Goal: Task Accomplishment & Management: Complete application form

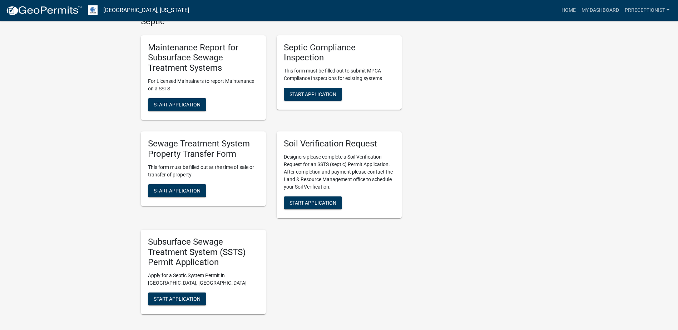
scroll to position [182, 0]
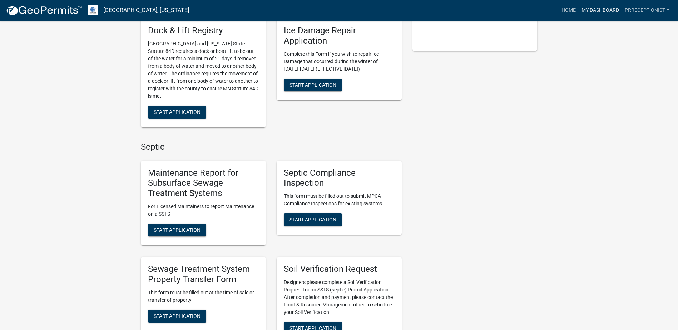
click at [592, 7] on link "My Dashboard" at bounding box center [600, 11] width 43 height 14
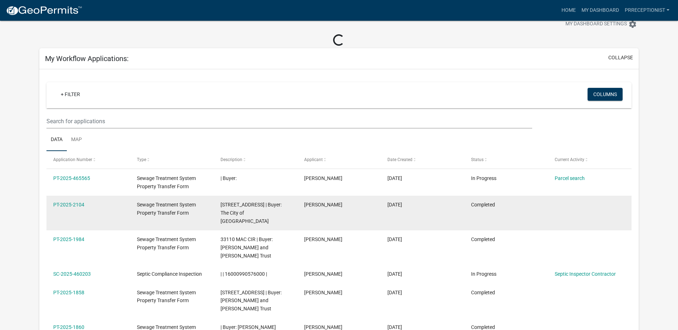
scroll to position [203, 0]
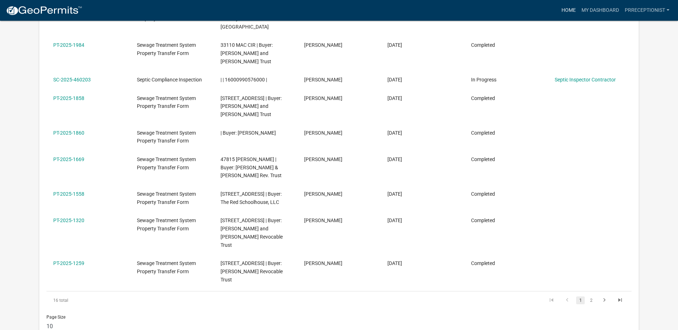
click at [563, 12] on link "Home" at bounding box center [569, 11] width 20 height 14
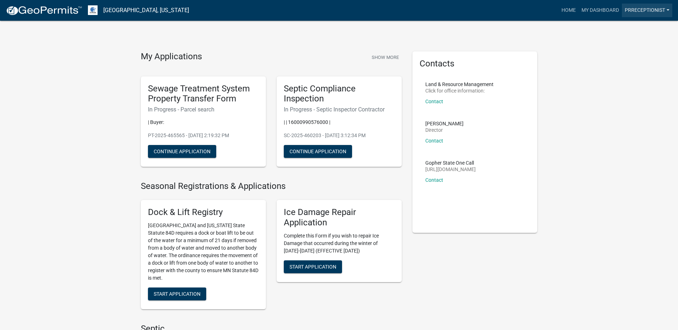
click at [635, 6] on link "prreceptionist" at bounding box center [647, 11] width 50 height 14
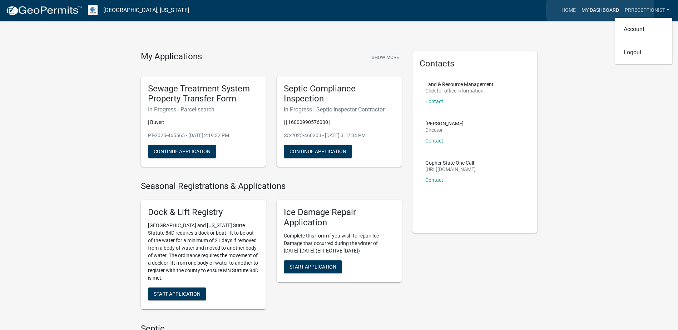
click at [600, 10] on link "My Dashboard" at bounding box center [600, 11] width 43 height 14
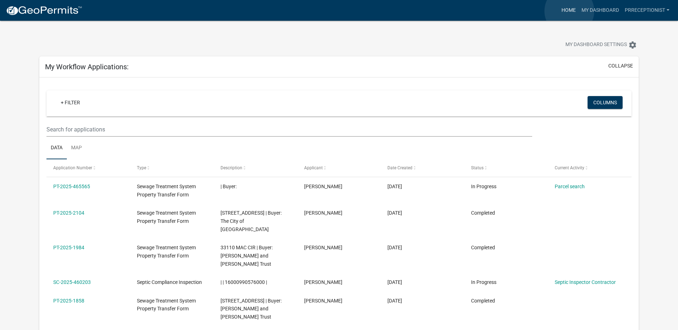
click at [569, 11] on link "Home" at bounding box center [569, 11] width 20 height 14
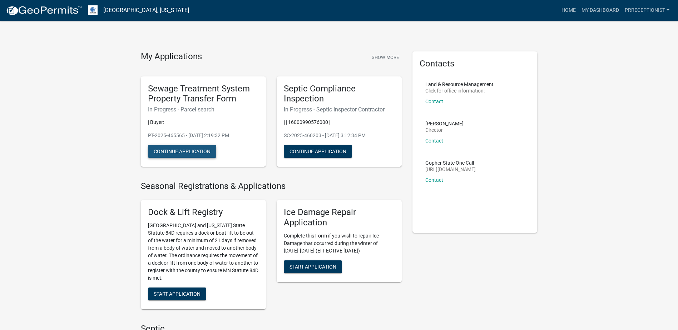
click at [180, 152] on button "Continue Application" at bounding box center [182, 151] width 68 height 13
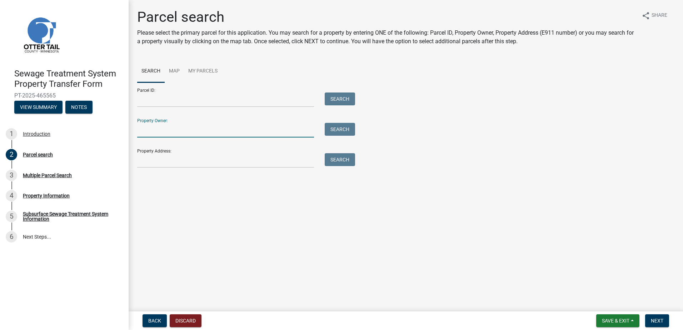
click at [148, 130] on input "Property Owner:" at bounding box center [225, 130] width 177 height 15
type input "[PERSON_NAME]"
click at [351, 133] on button "Search" at bounding box center [340, 129] width 30 height 13
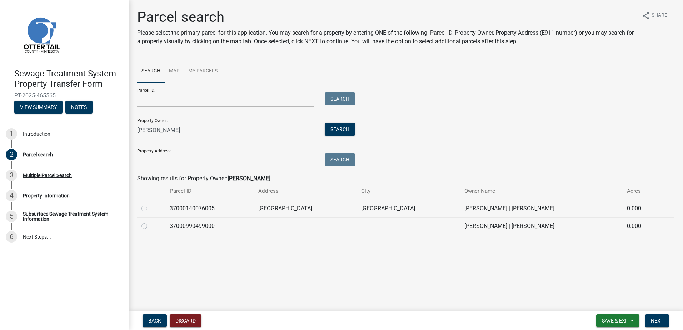
click at [150, 222] on label at bounding box center [150, 222] width 0 height 0
click at [150, 227] on input "radio" at bounding box center [152, 224] width 5 height 5
radio input "true"
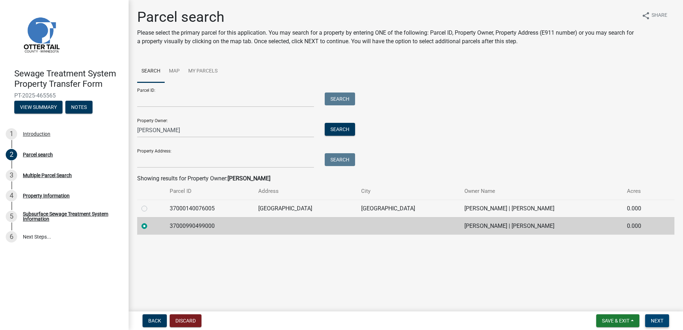
click at [663, 320] on span "Next" at bounding box center [657, 321] width 13 height 6
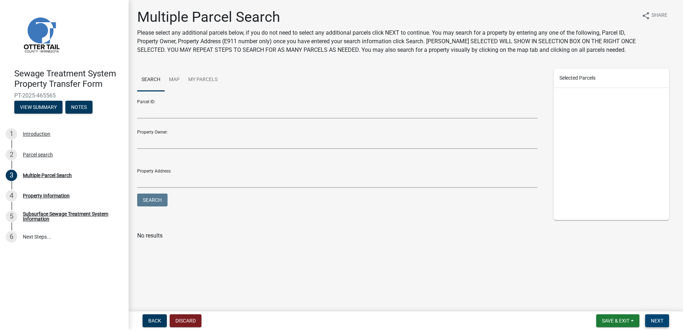
click at [654, 319] on span "Next" at bounding box center [657, 321] width 13 height 6
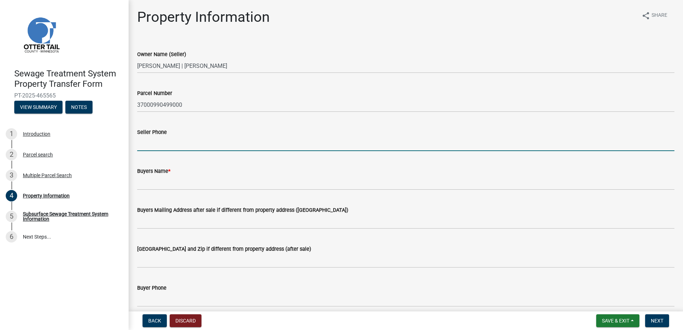
click at [155, 143] on input "Seller Phone" at bounding box center [405, 144] width 537 height 15
click at [198, 145] on input "Seller Phone" at bounding box center [405, 144] width 537 height 15
type input "[PHONE_NUMBER]"
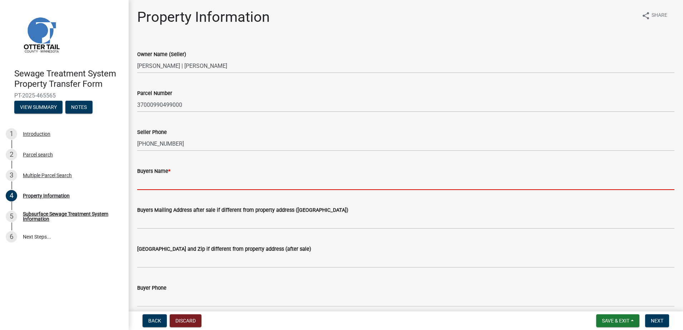
click at [153, 185] on input "Buyers Name *" at bounding box center [405, 182] width 537 height 15
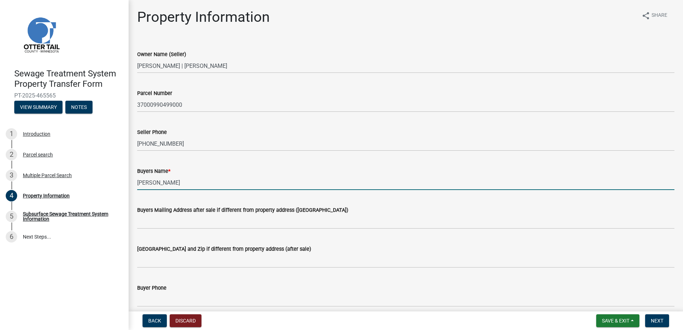
type input "[PERSON_NAME]"
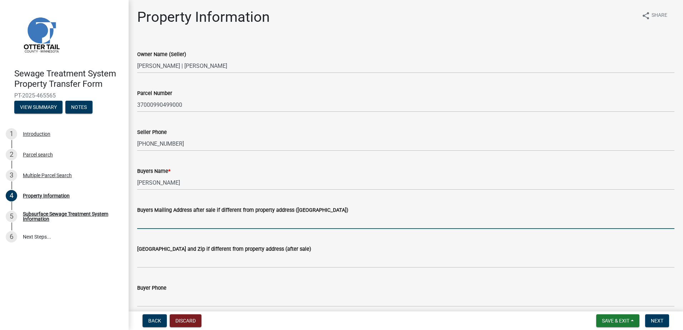
click at [162, 225] on input "Buyers Mailing Address after sale if different from property address ([GEOGRAPH…" at bounding box center [405, 221] width 537 height 15
click at [177, 227] on input "Buyers Mailing Address after sale if different from property address ([GEOGRAPH…" at bounding box center [405, 221] width 537 height 15
type input "[STREET_ADDRESS]"
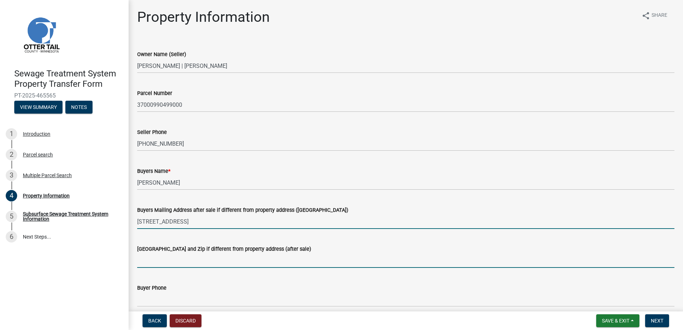
click at [179, 262] on input "[GEOGRAPHIC_DATA] and Zip if different from property address (after sale)" at bounding box center [405, 260] width 537 height 15
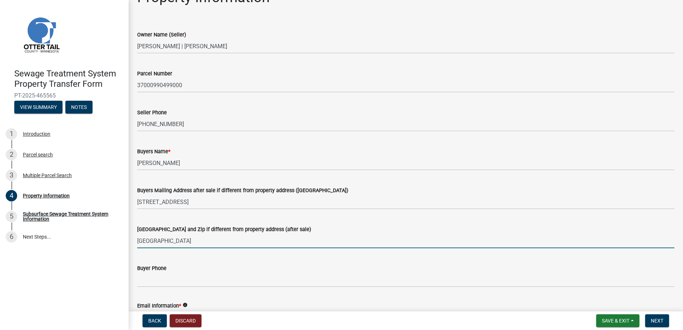
scroll to position [36, 0]
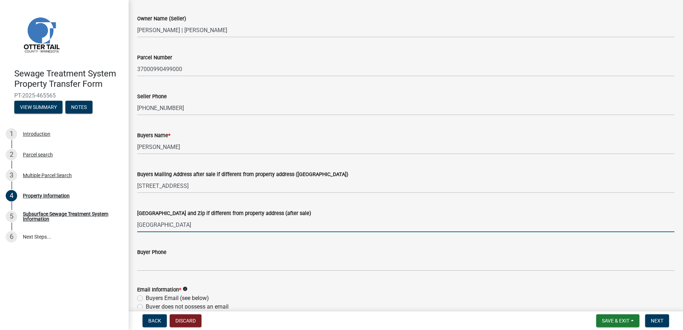
type input "[GEOGRAPHIC_DATA]"
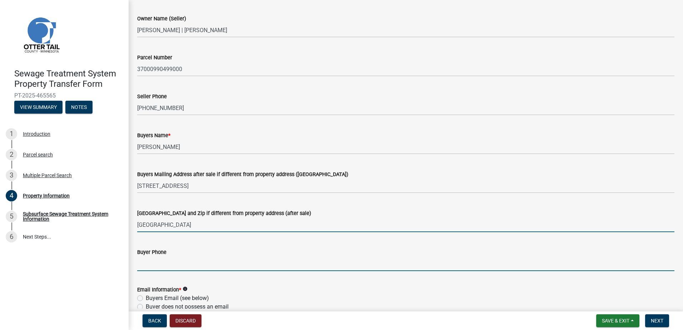
click at [153, 262] on input "Buyer Phone" at bounding box center [405, 264] width 537 height 15
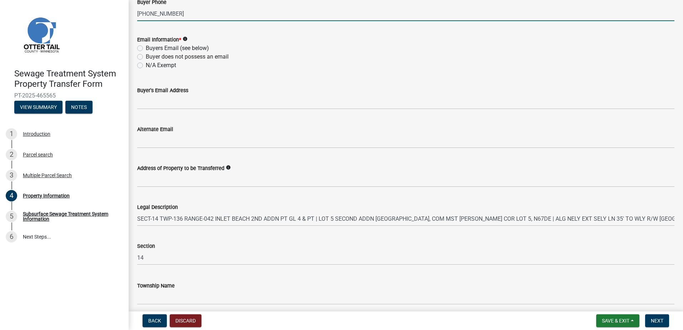
scroll to position [316, 0]
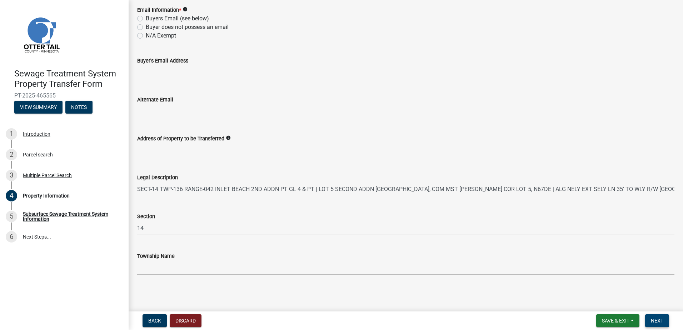
type input "[PHONE_NUMBER]"
click at [655, 317] on button "Next" at bounding box center [657, 320] width 24 height 13
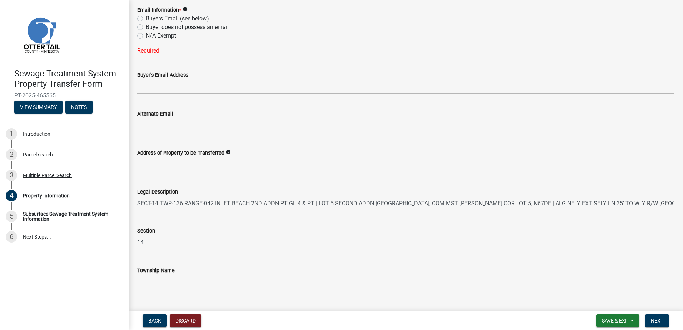
click at [146, 34] on label "N/A Exempt" at bounding box center [161, 35] width 30 height 9
click at [146, 34] on input "N/A Exempt" at bounding box center [148, 33] width 5 height 5
radio input "true"
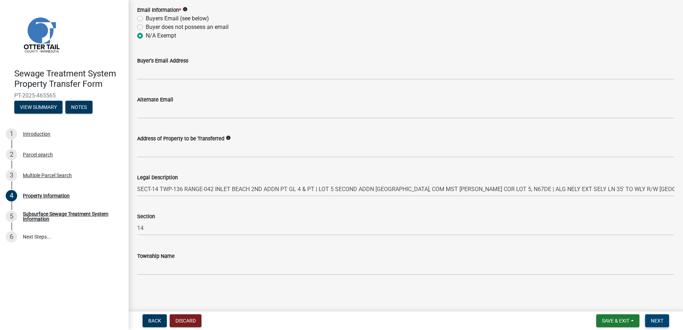
click at [661, 317] on button "Next" at bounding box center [657, 320] width 24 height 13
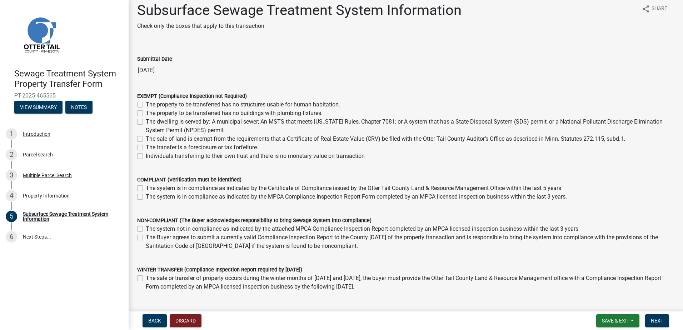
scroll to position [0, 0]
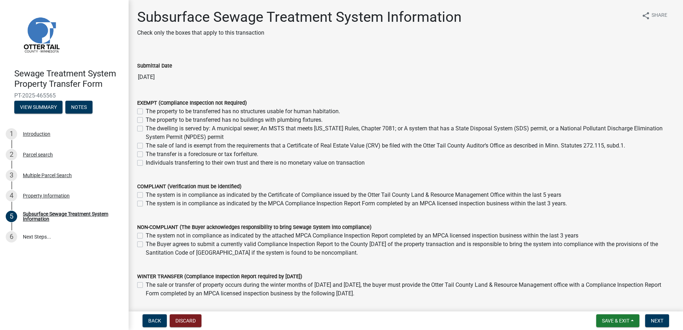
click at [146, 162] on label "Individuals transferring to their own trust and there is no monetary value on t…" at bounding box center [255, 163] width 219 height 9
click at [146, 162] on input "Individuals transferring to their own trust and there is no monetary value on t…" at bounding box center [148, 161] width 5 height 5
checkbox input "true"
checkbox input "false"
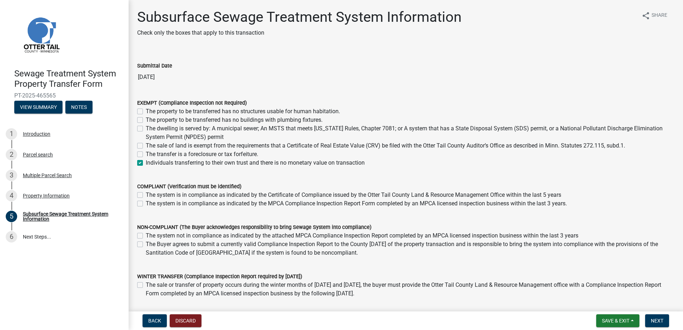
checkbox input "false"
checkbox input "true"
click at [662, 318] on span "Next" at bounding box center [657, 321] width 13 height 6
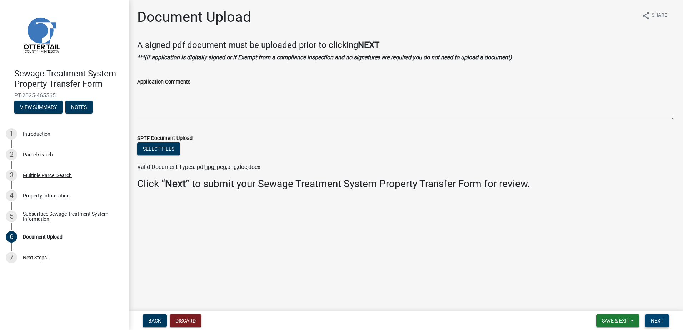
click at [655, 319] on span "Next" at bounding box center [657, 321] width 13 height 6
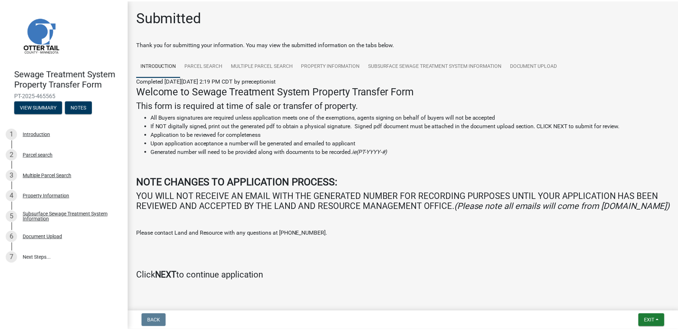
scroll to position [25, 0]
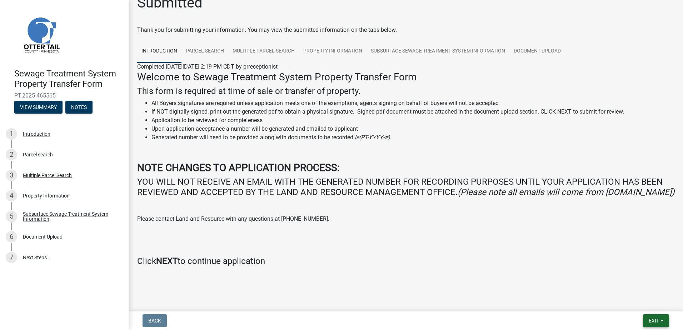
click at [646, 318] on button "Exit" at bounding box center [656, 320] width 26 height 13
click at [632, 303] on button "Save & Exit" at bounding box center [640, 302] width 57 height 17
